Goal: Task Accomplishment & Management: Complete application form

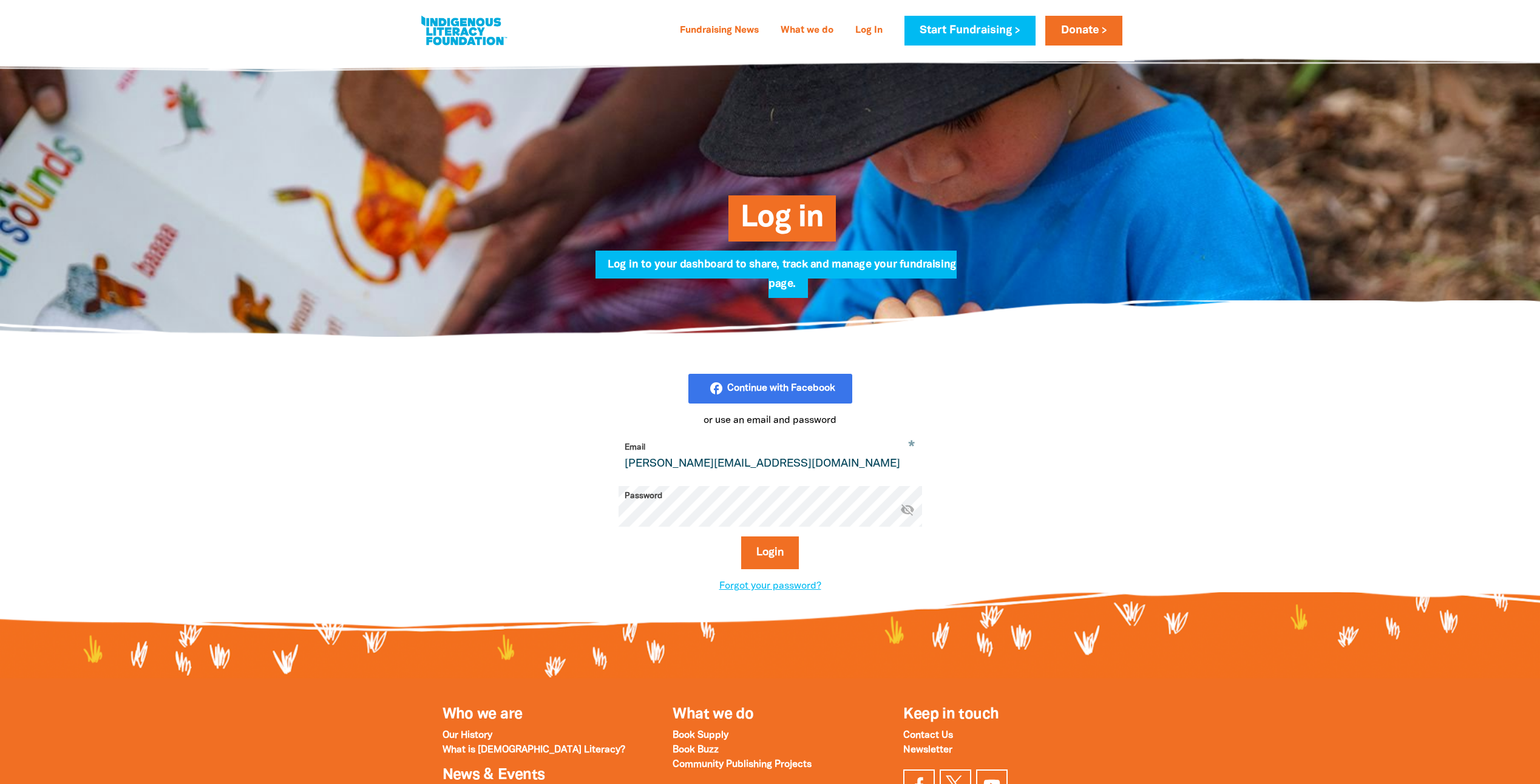
click at [908, 513] on icon "visibility_off" at bounding box center [908, 509] width 15 height 15
click at [907, 513] on icon "visibility" at bounding box center [908, 509] width 15 height 15
